Goal: Task Accomplishment & Management: Manage account settings

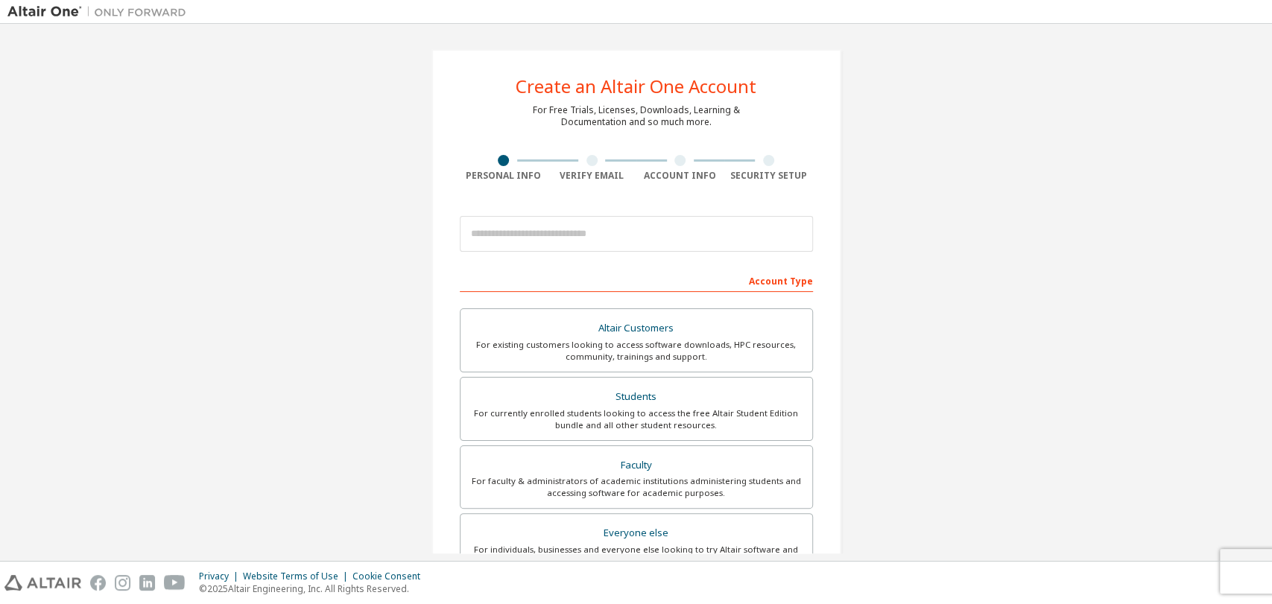
click at [50, 13] on img at bounding box center [100, 11] width 186 height 15
click at [125, 16] on img at bounding box center [100, 11] width 186 height 15
click at [45, 10] on img at bounding box center [100, 11] width 186 height 15
click at [37, 587] on img at bounding box center [42, 583] width 77 height 16
click at [587, 209] on div at bounding box center [636, 234] width 353 height 51
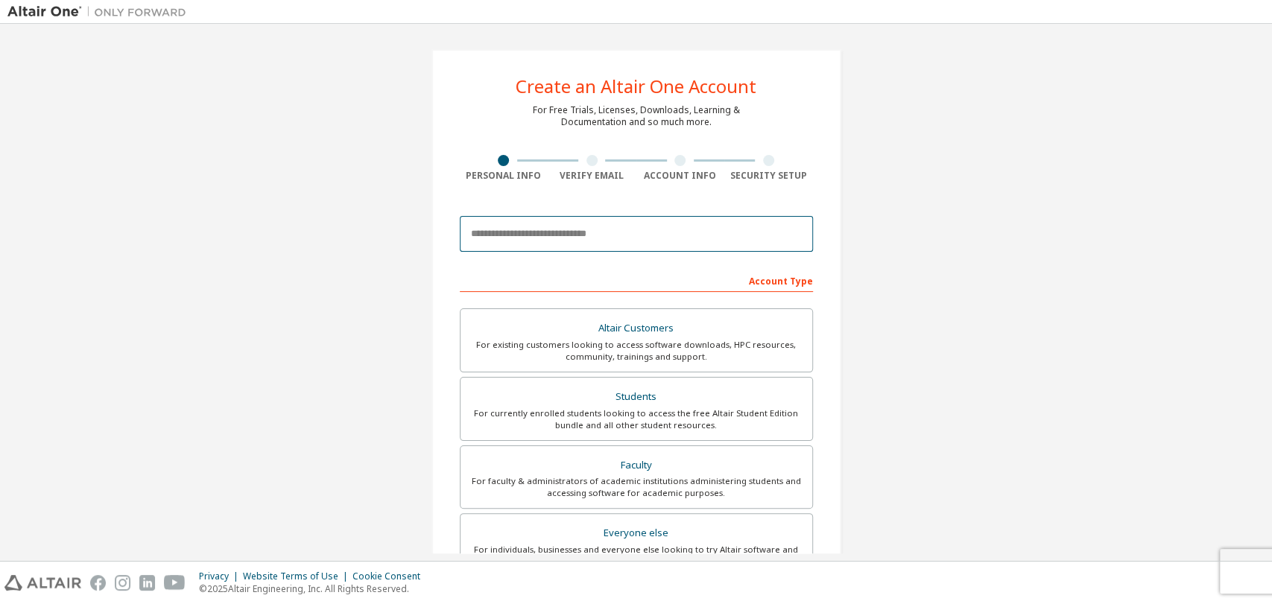
click at [582, 240] on input "email" at bounding box center [636, 234] width 353 height 36
type input "**********"
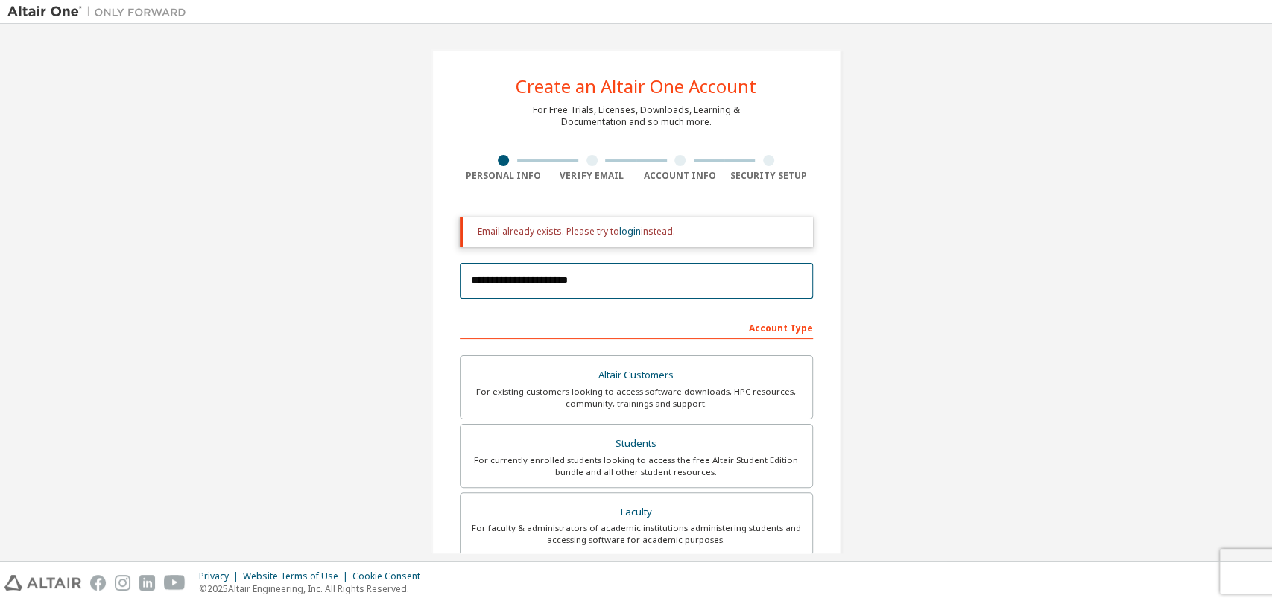
click at [632, 281] on input "**********" at bounding box center [636, 281] width 353 height 36
click at [621, 234] on link "login" at bounding box center [630, 231] width 22 height 13
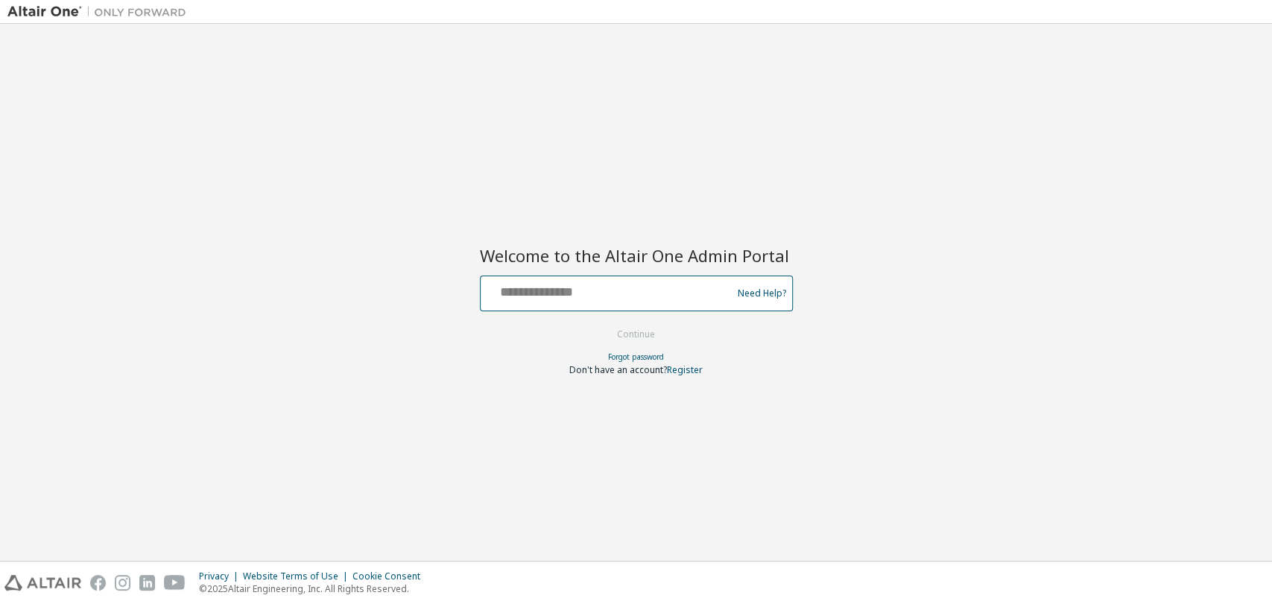
click at [610, 287] on input "text" at bounding box center [609, 290] width 244 height 22
type input "**********"
click at [644, 335] on button "Continue" at bounding box center [635, 334] width 69 height 22
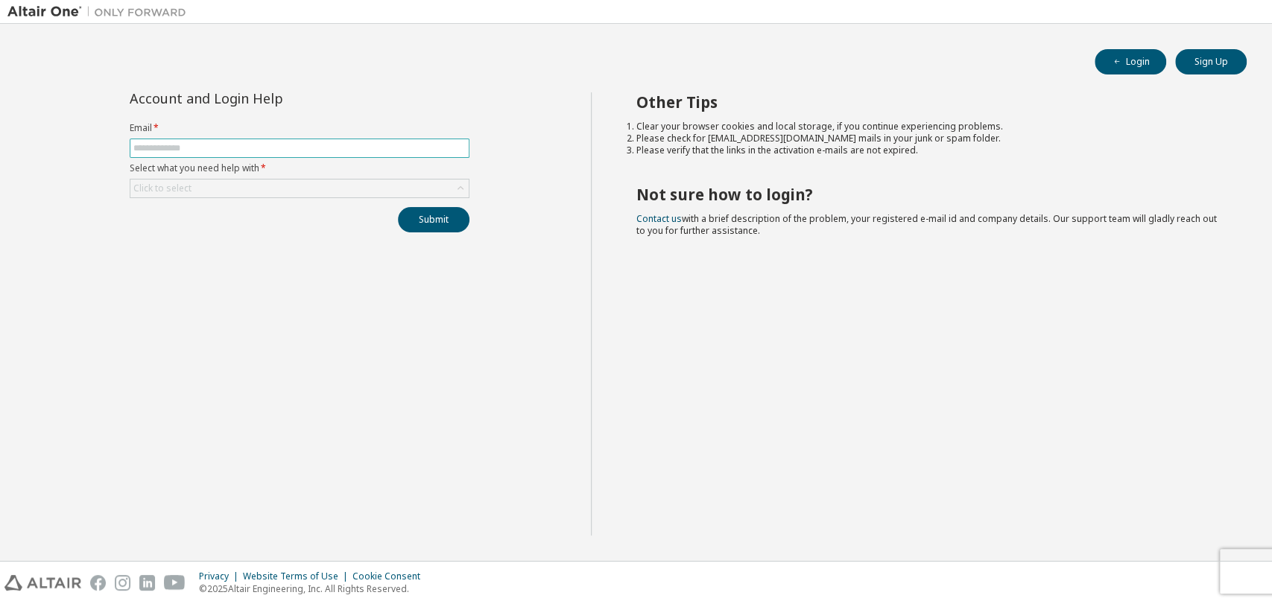
click at [238, 144] on input "text" at bounding box center [299, 148] width 332 height 12
type input "**********"
click at [214, 184] on div "Click to select" at bounding box center [299, 189] width 338 height 18
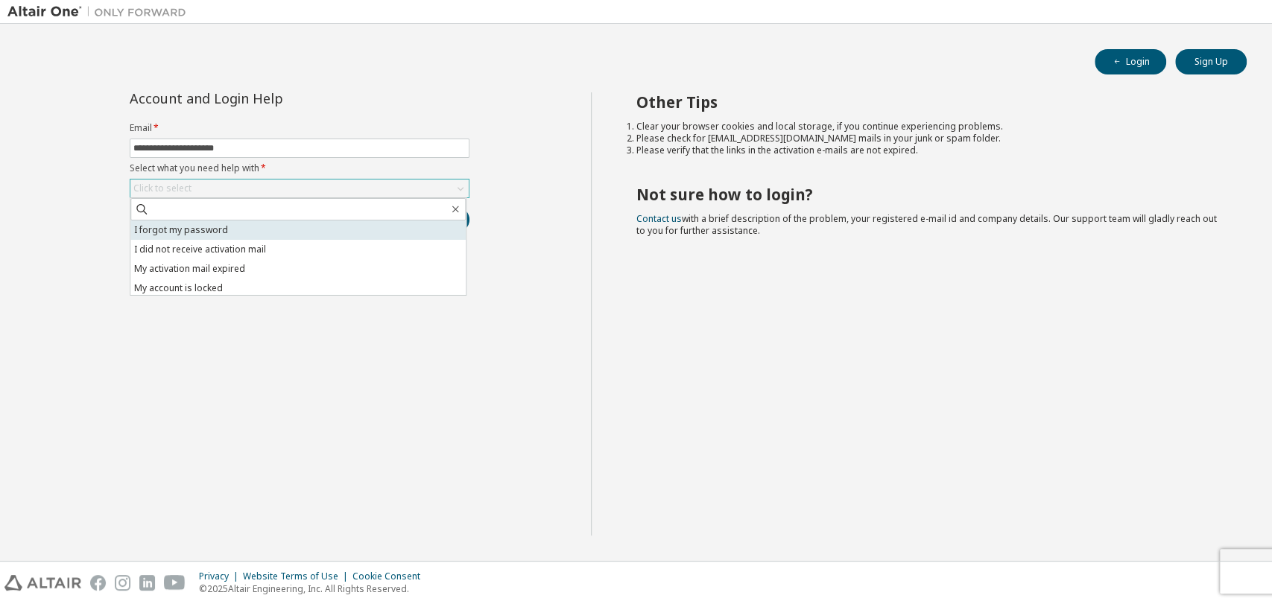
click at [203, 234] on li "I forgot my password" at bounding box center [297, 230] width 335 height 19
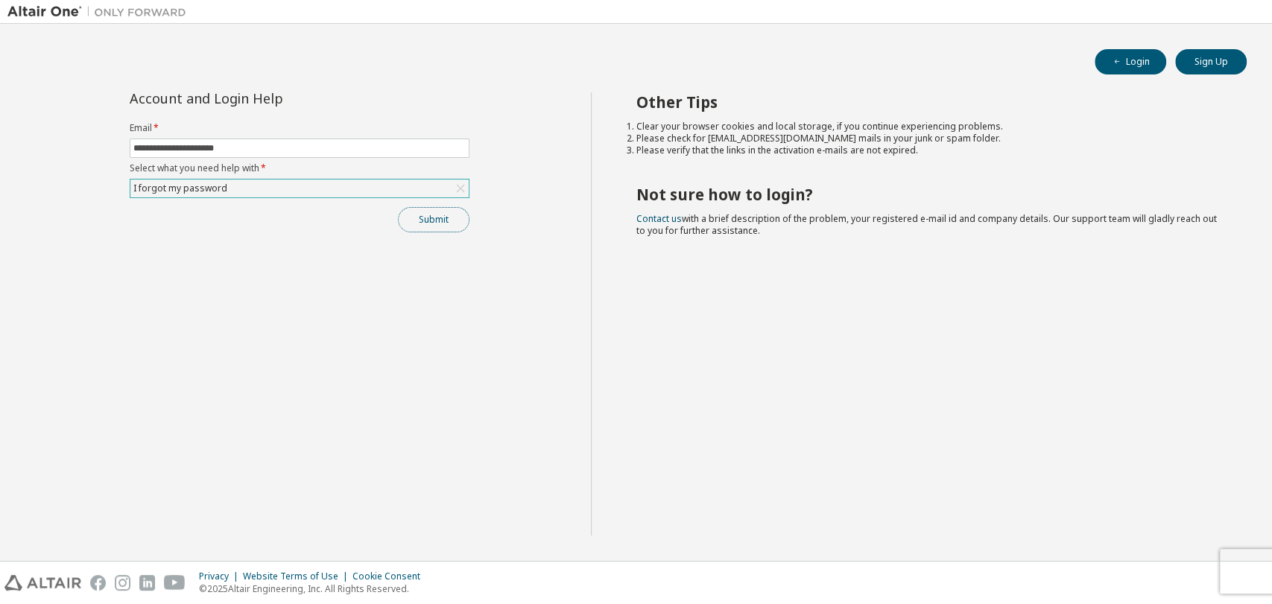
click at [446, 225] on button "Submit" at bounding box center [434, 219] width 72 height 25
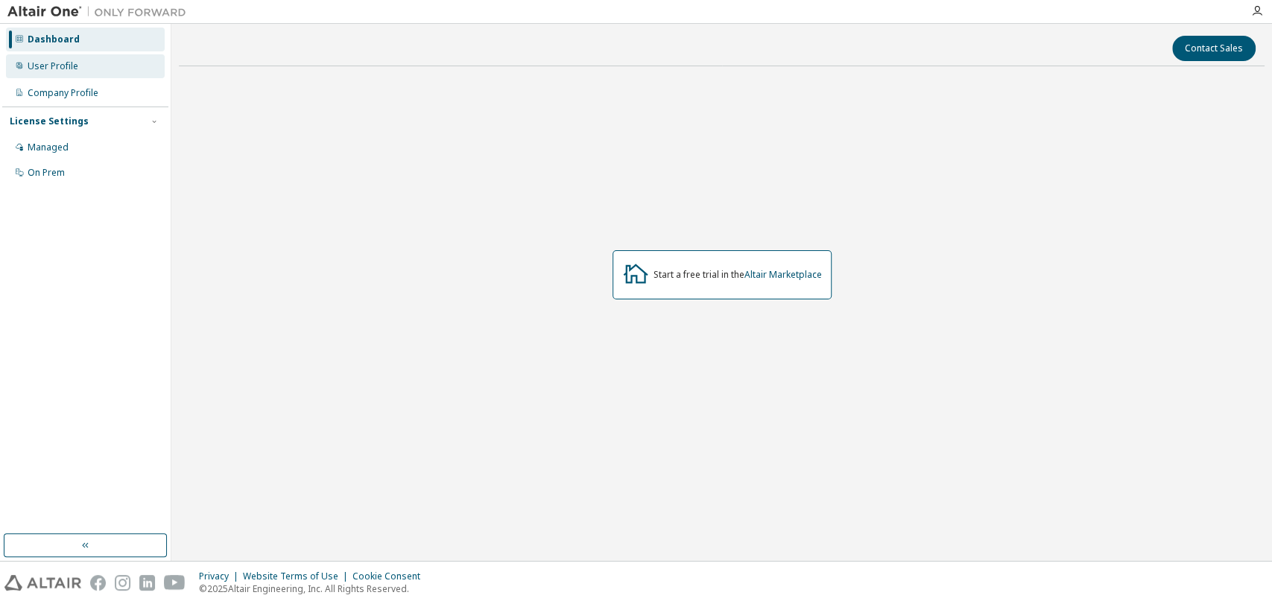
click at [76, 74] on div "User Profile" at bounding box center [85, 66] width 159 height 24
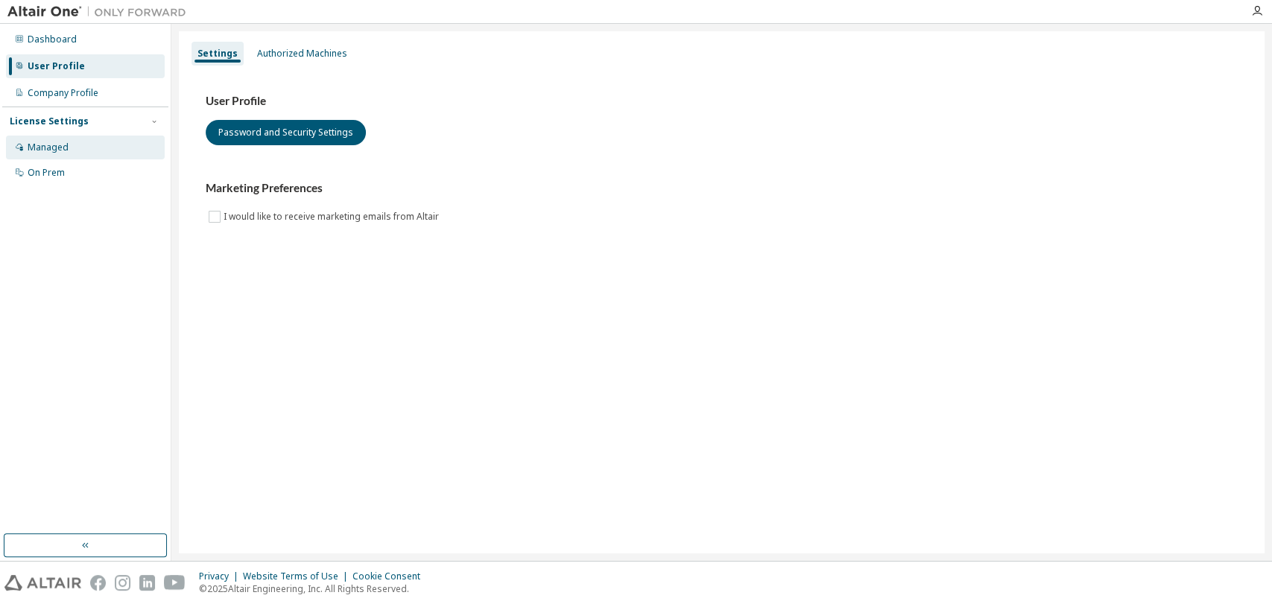
click at [69, 145] on div "Managed" at bounding box center [85, 148] width 159 height 24
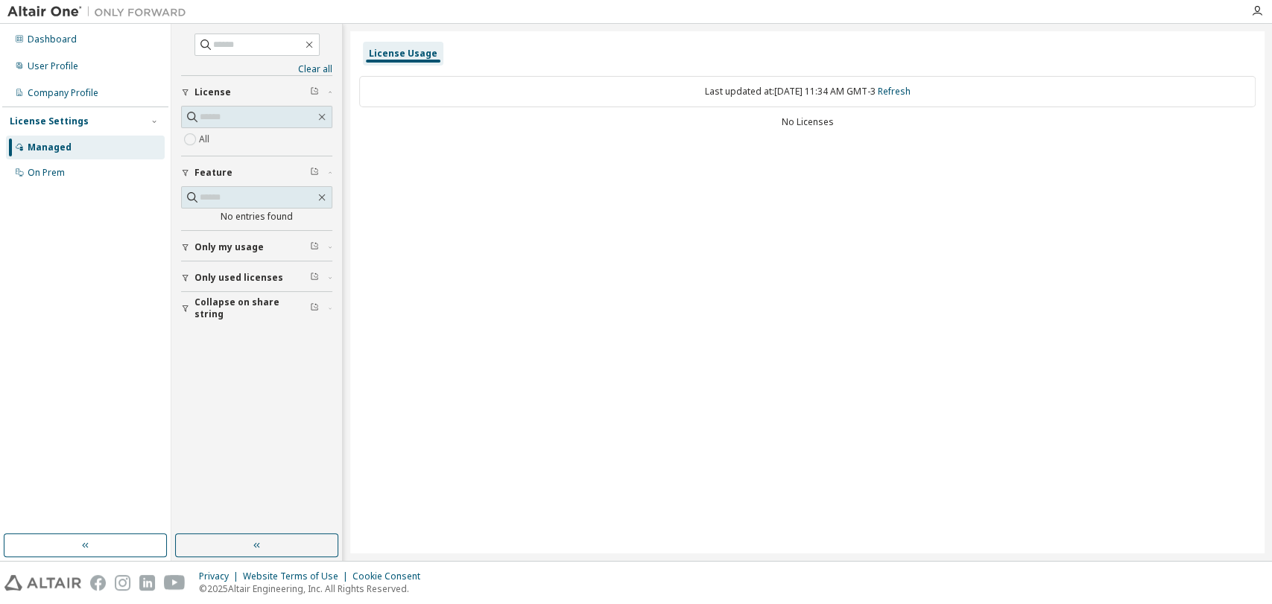
click at [829, 119] on div "No Licenses" at bounding box center [807, 122] width 897 height 12
click at [73, 45] on div "Dashboard" at bounding box center [85, 40] width 159 height 24
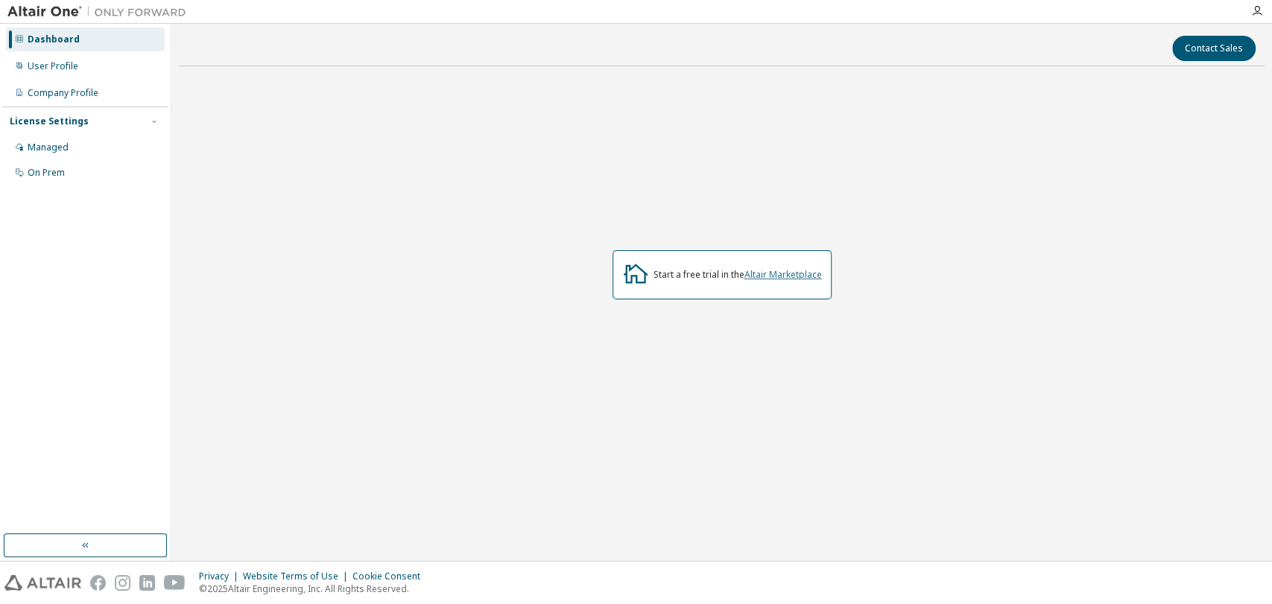
click at [786, 275] on link "Altair Marketplace" at bounding box center [784, 274] width 78 height 13
